Goal: Transaction & Acquisition: Purchase product/service

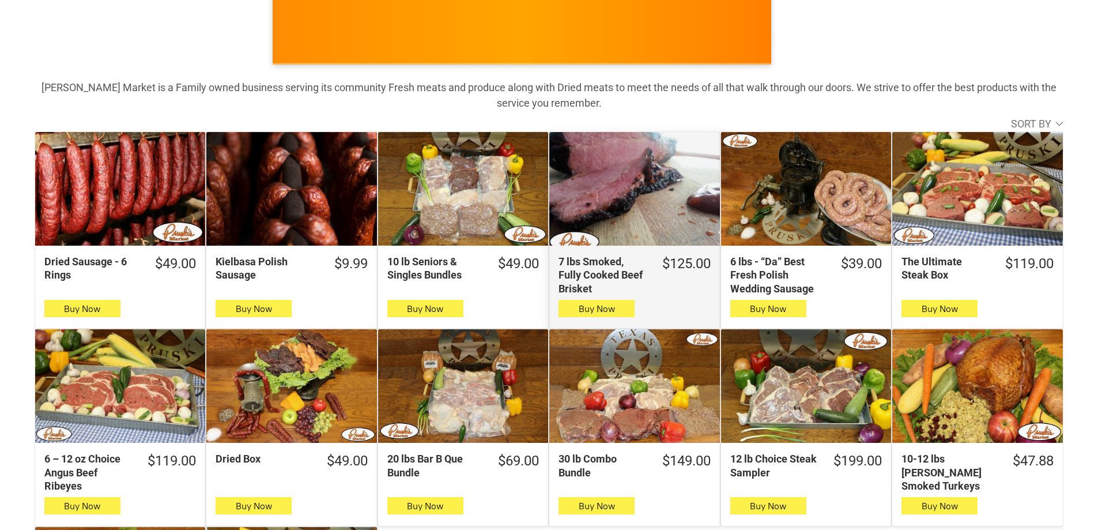
scroll to position [115, 0]
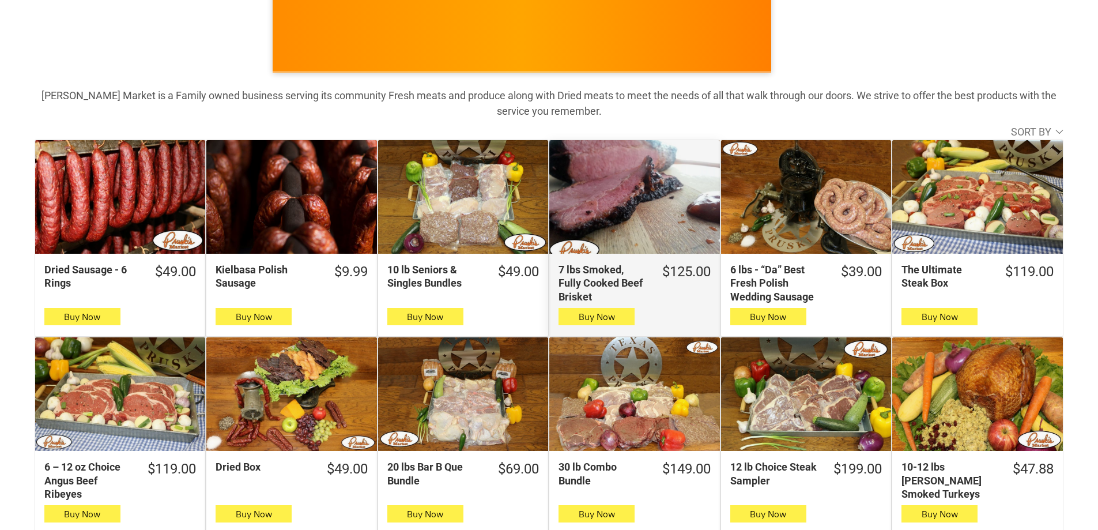
click at [633, 198] on div "7 lbs Smoked, Fully Cooked Beef Brisket" at bounding box center [634, 197] width 170 height 114
